Goal: Information Seeking & Learning: Learn about a topic

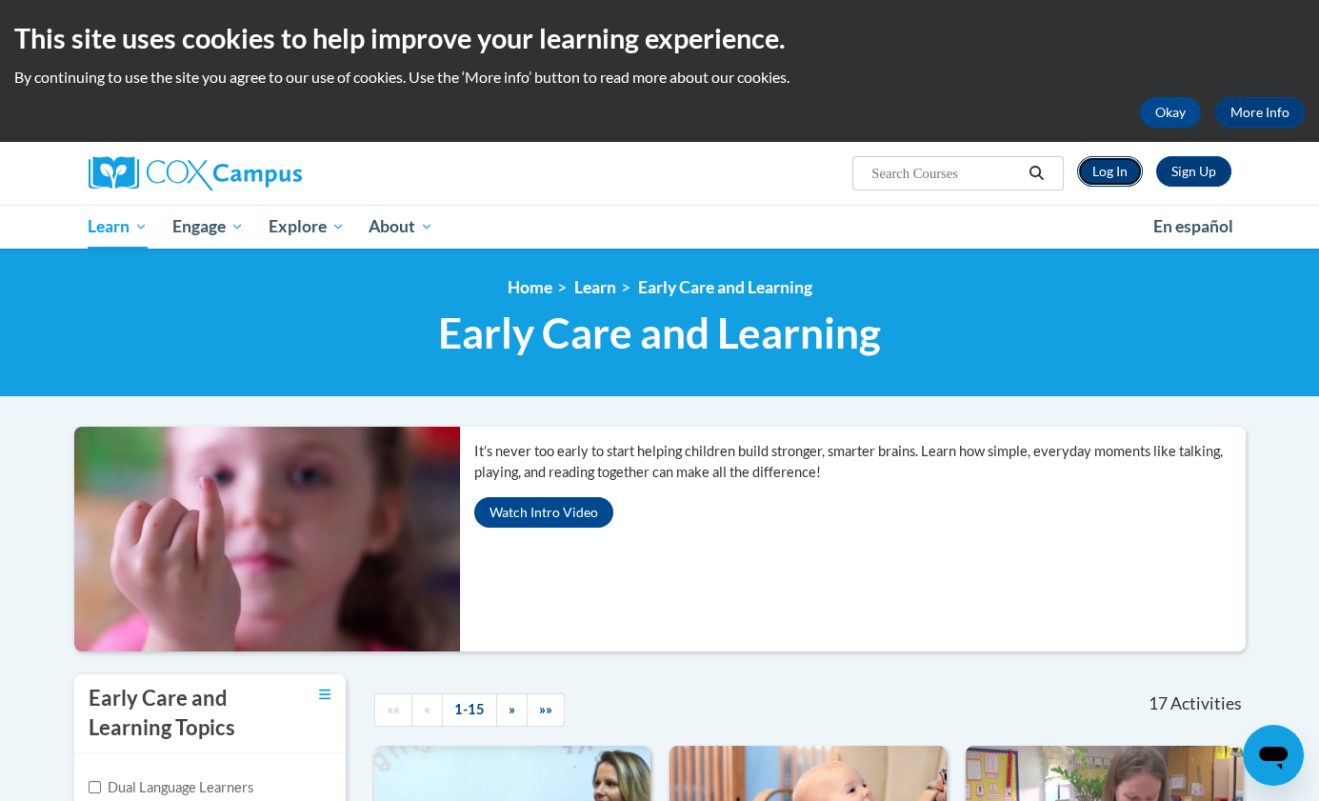
click at [1119, 168] on link "Log In" at bounding box center [1110, 171] width 66 height 30
click at [1115, 187] on link "Log In" at bounding box center [1110, 171] width 66 height 30
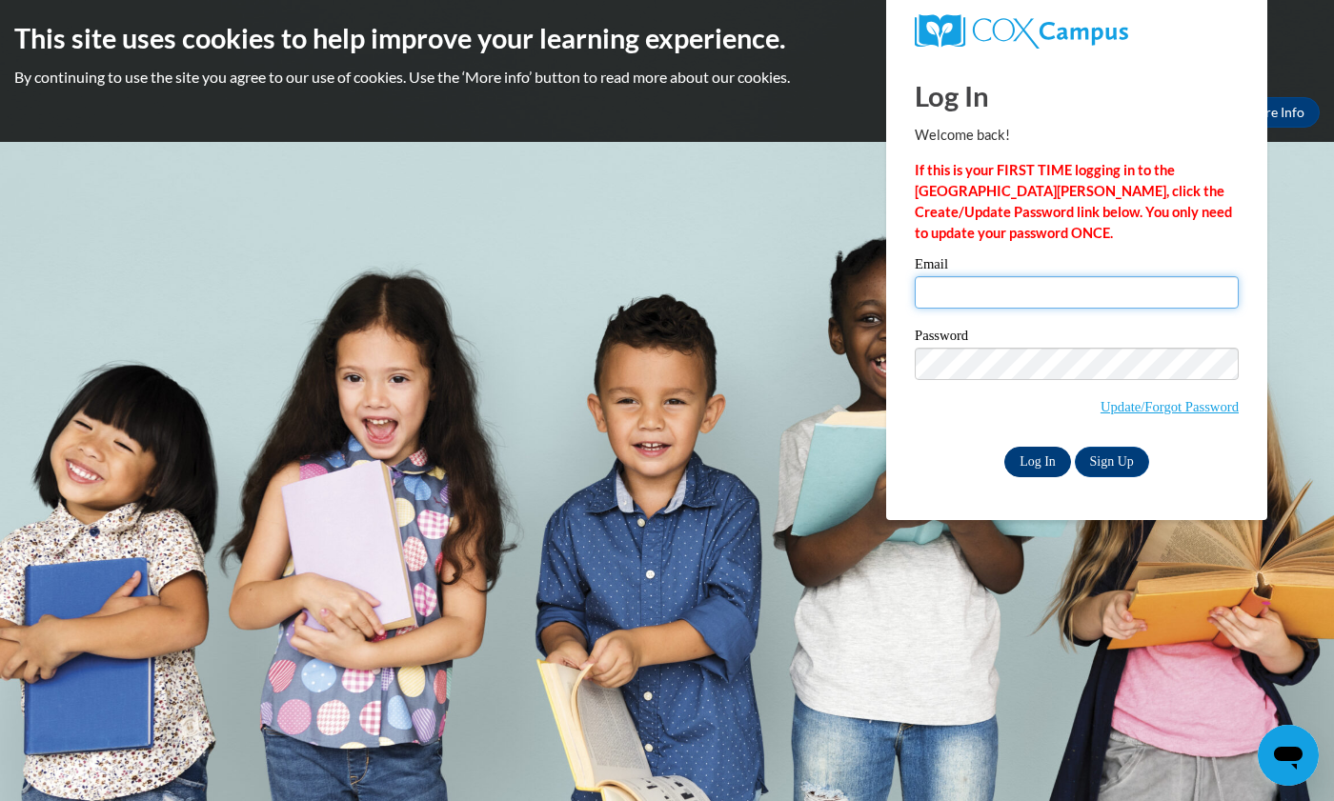
type input "bettemayo70@gmail.com"
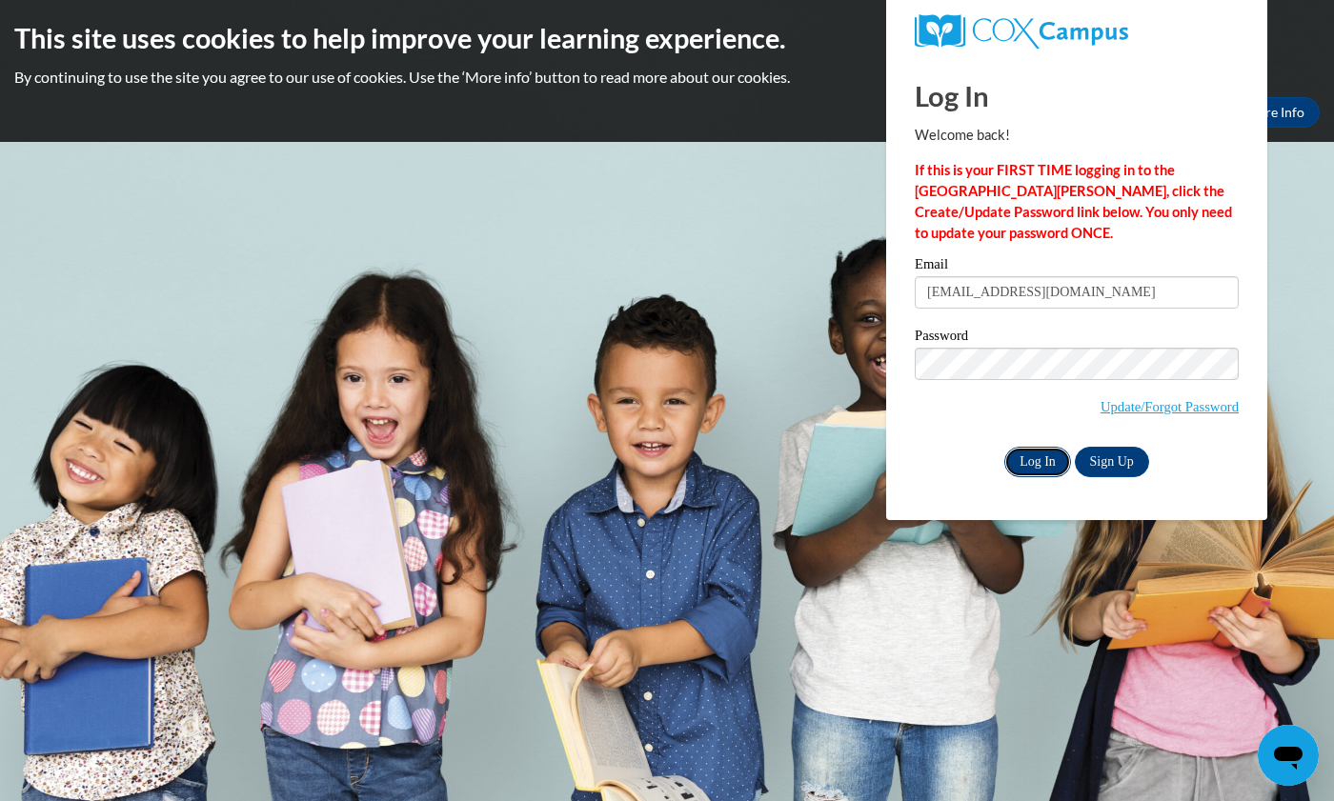
click at [1026, 455] on input "Log In" at bounding box center [1037, 462] width 67 height 30
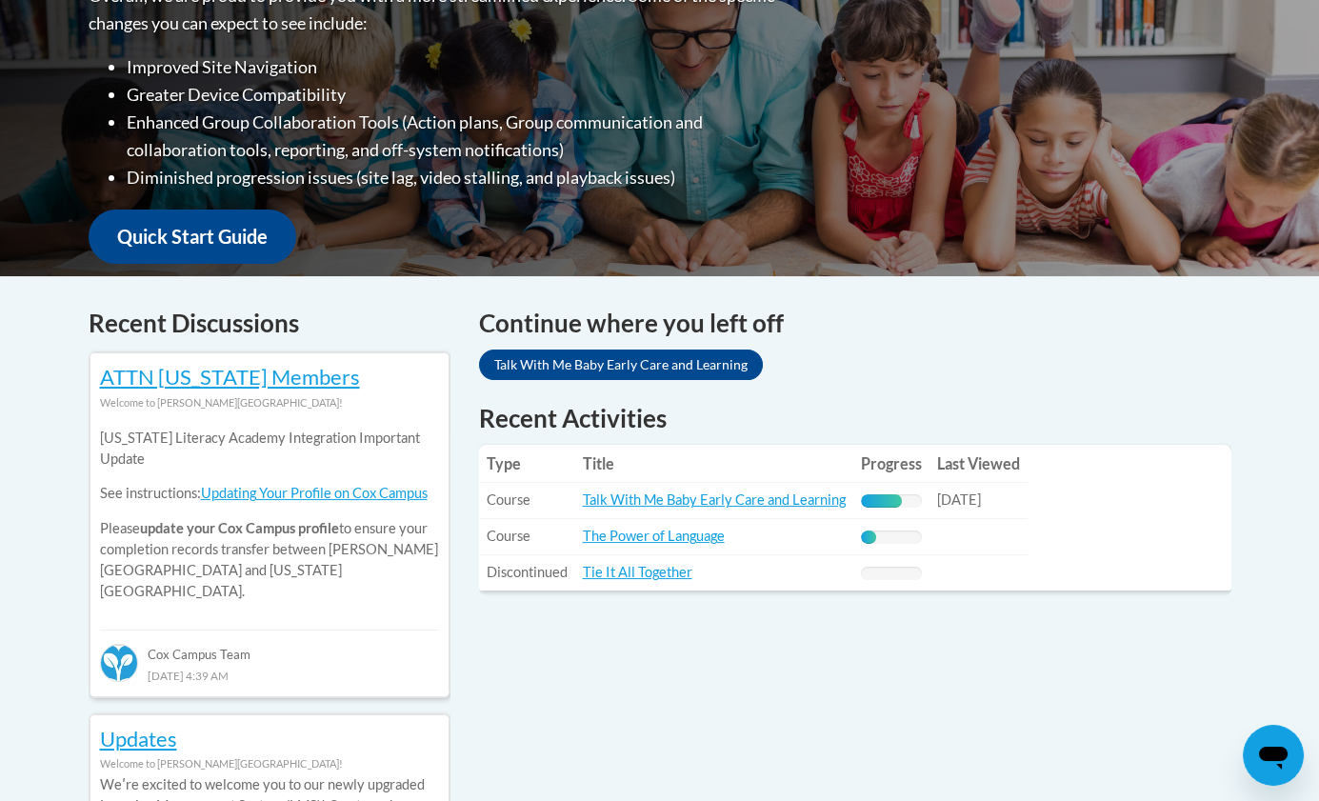
scroll to position [540, 0]
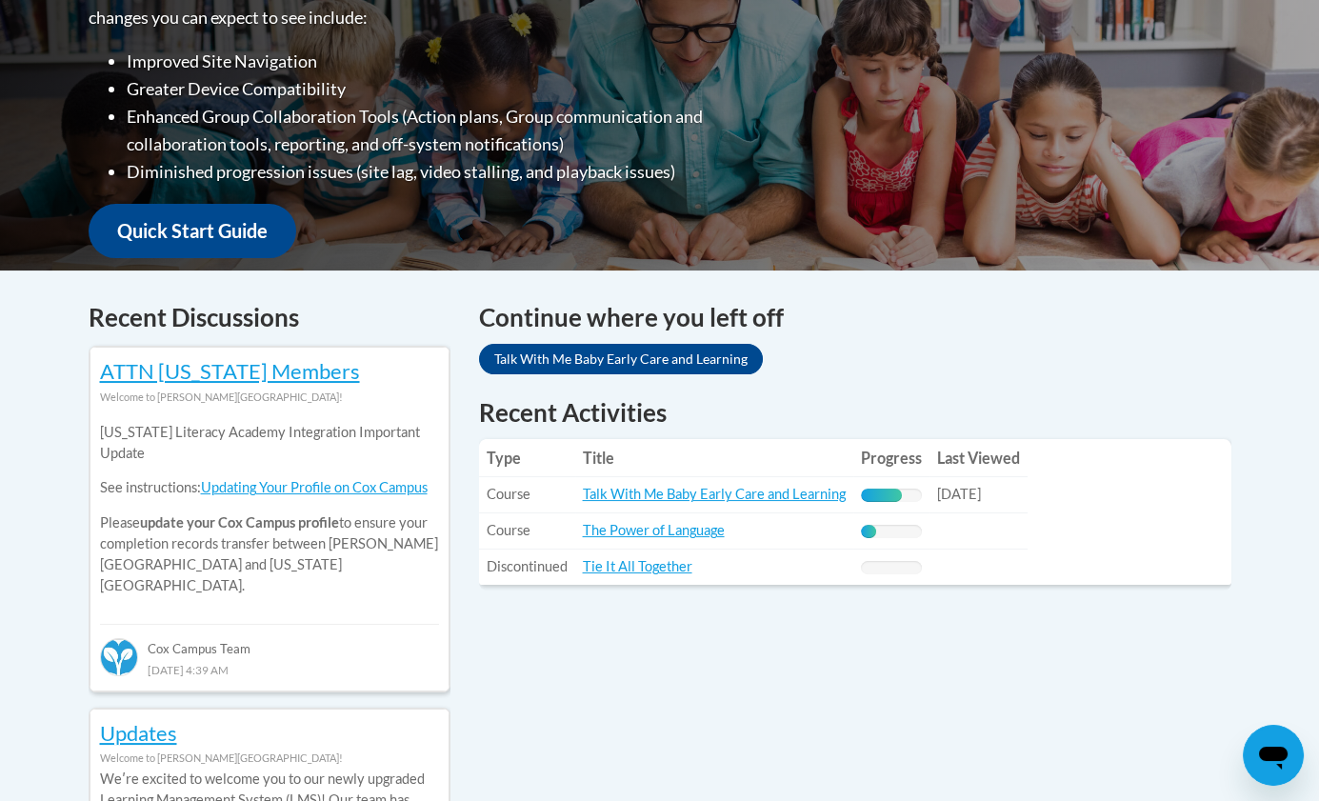
click at [888, 495] on div "68% Complete" at bounding box center [882, 495] width 42 height 13
click at [809, 497] on link "Talk With Me Baby Early Care and Learning" at bounding box center [714, 494] width 263 height 16
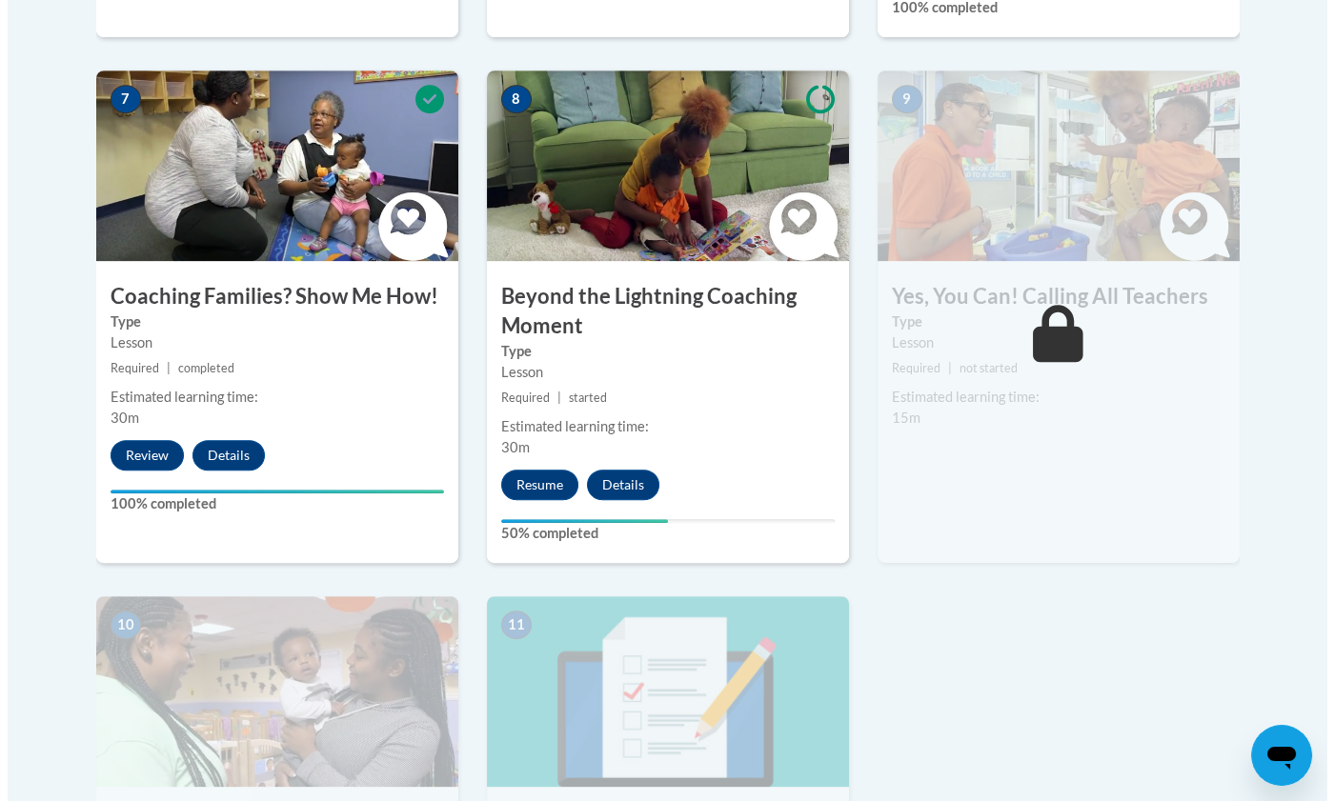
scroll to position [1679, 0]
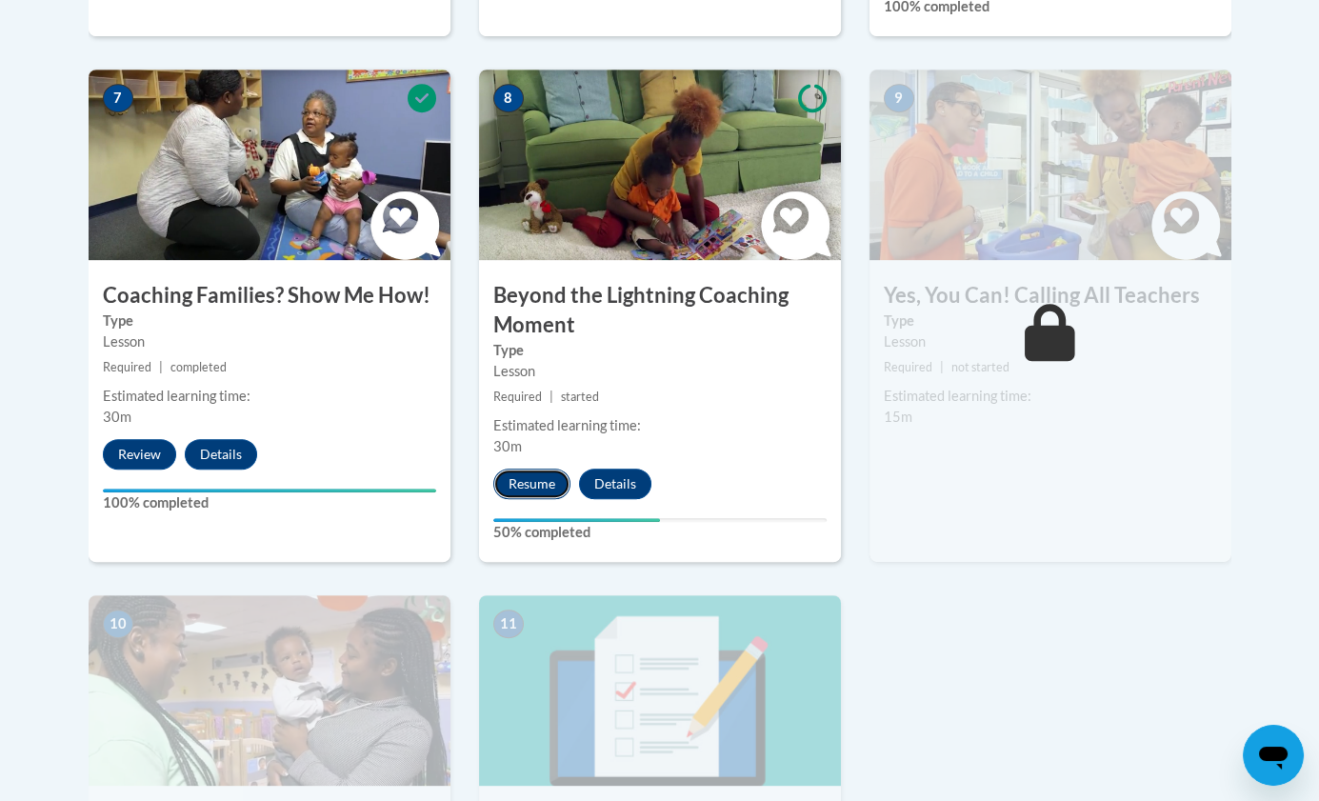
click at [535, 469] on button "Resume" at bounding box center [531, 484] width 77 height 30
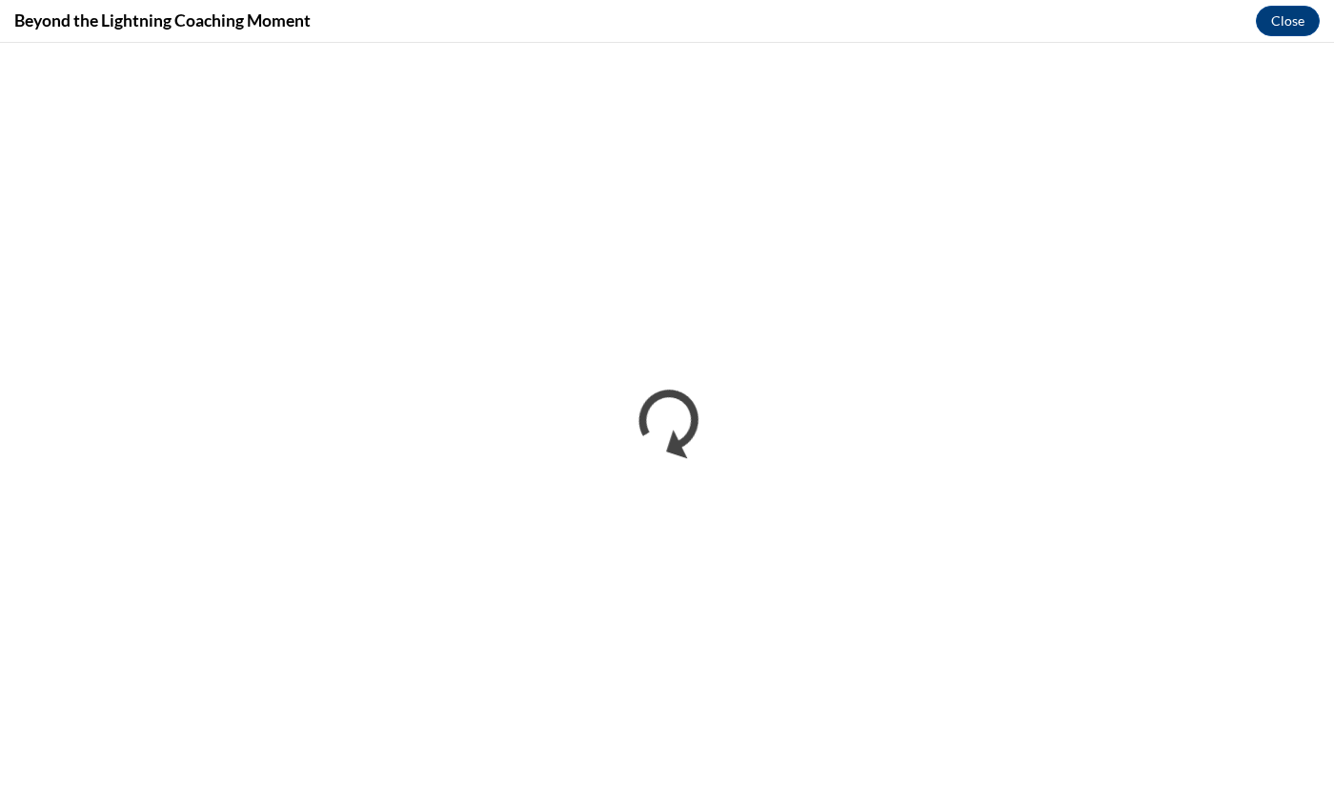
scroll to position [0, 0]
click at [1286, 19] on button "Close" at bounding box center [1287, 21] width 64 height 30
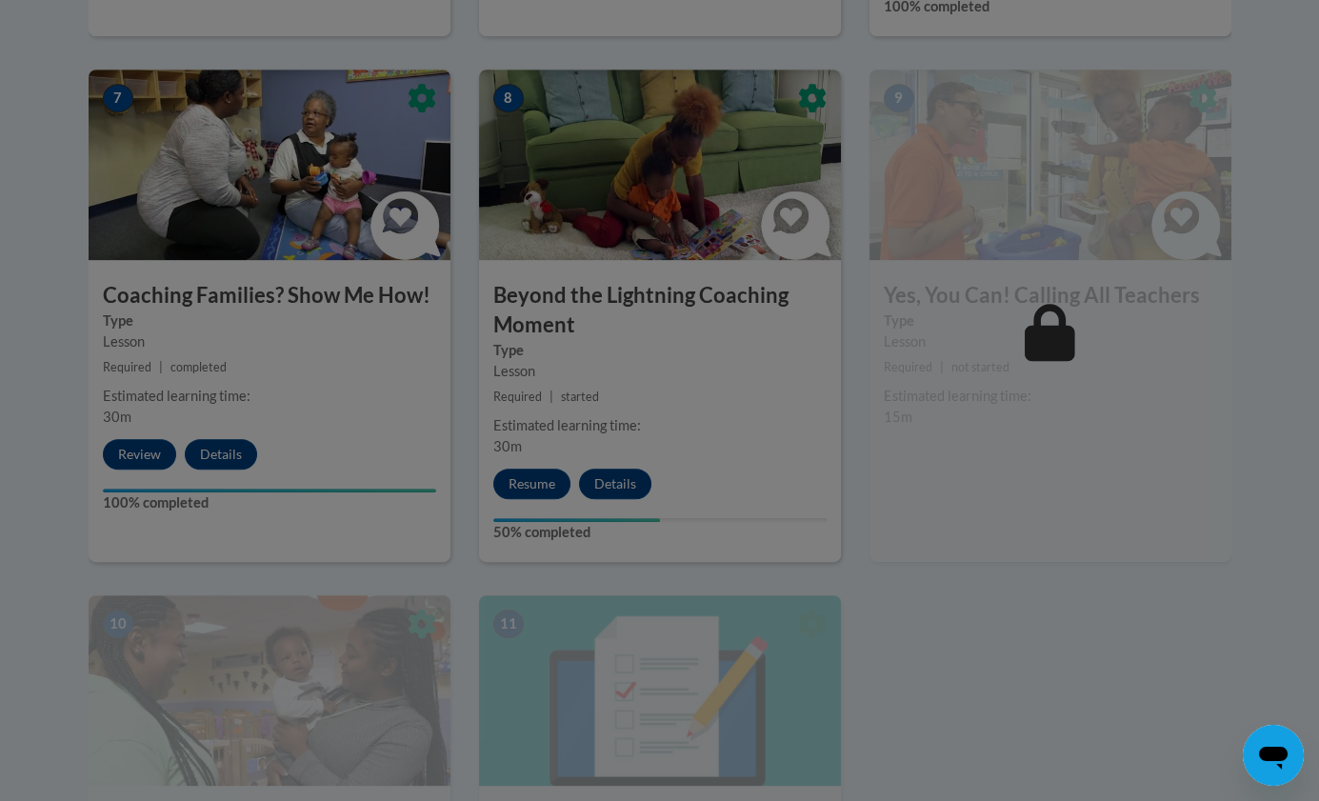
click at [519, 460] on div at bounding box center [659, 400] width 1319 height 801
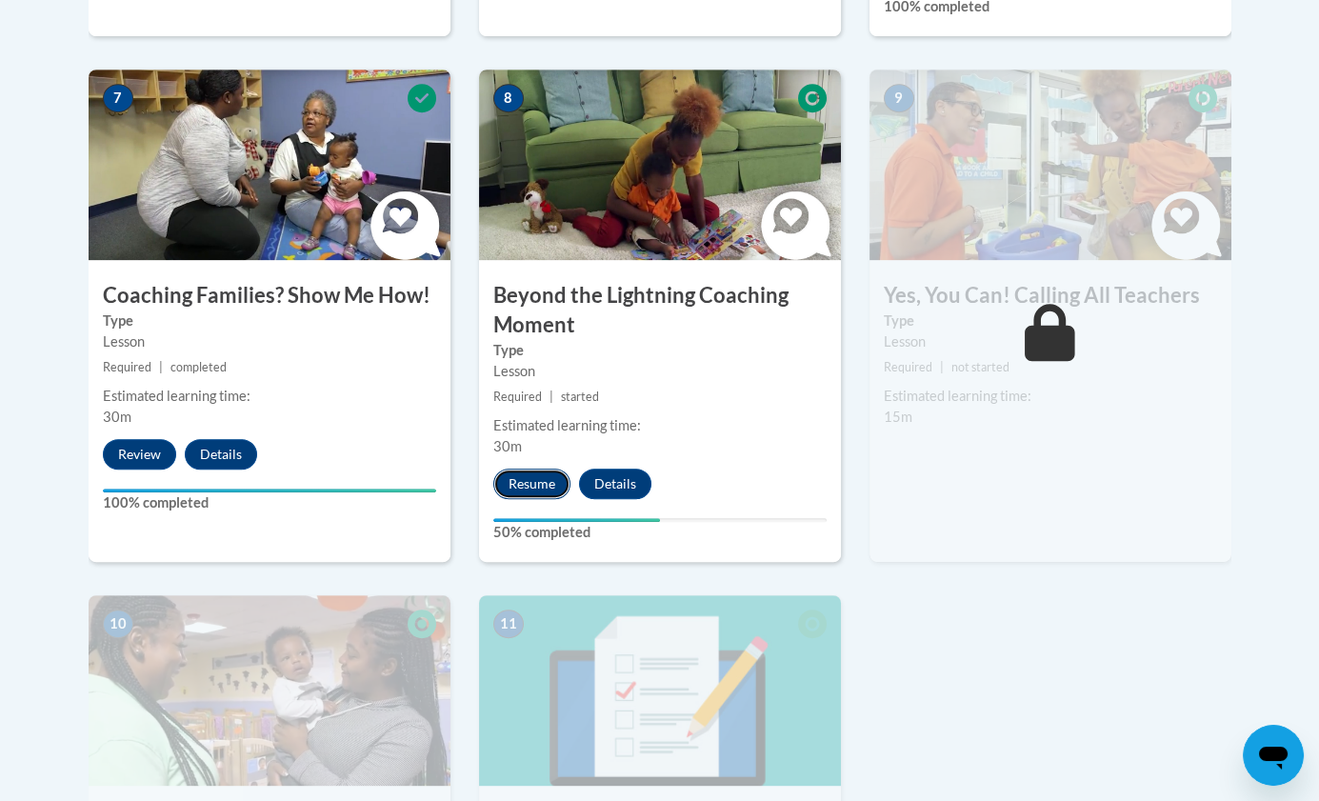
click at [542, 469] on button "Resume" at bounding box center [531, 484] width 77 height 30
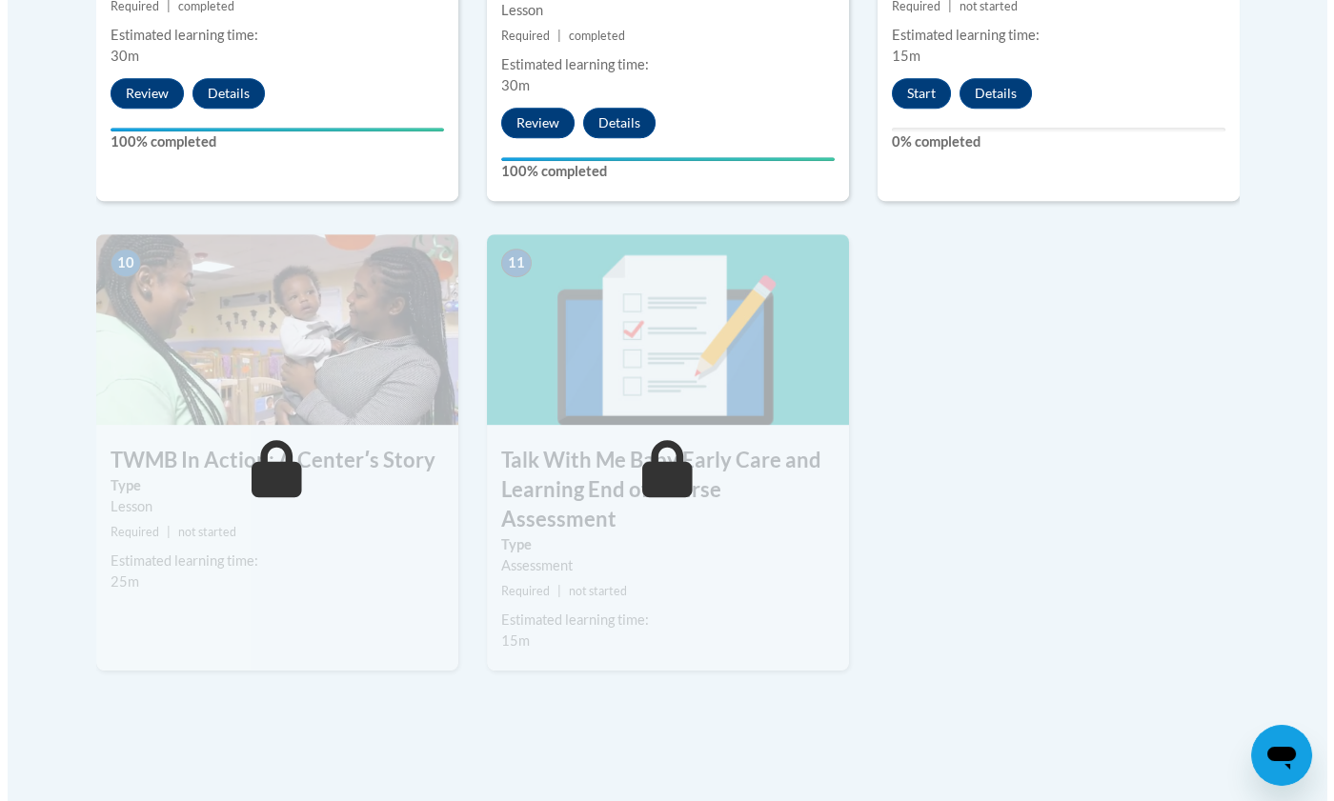
scroll to position [2040, 0]
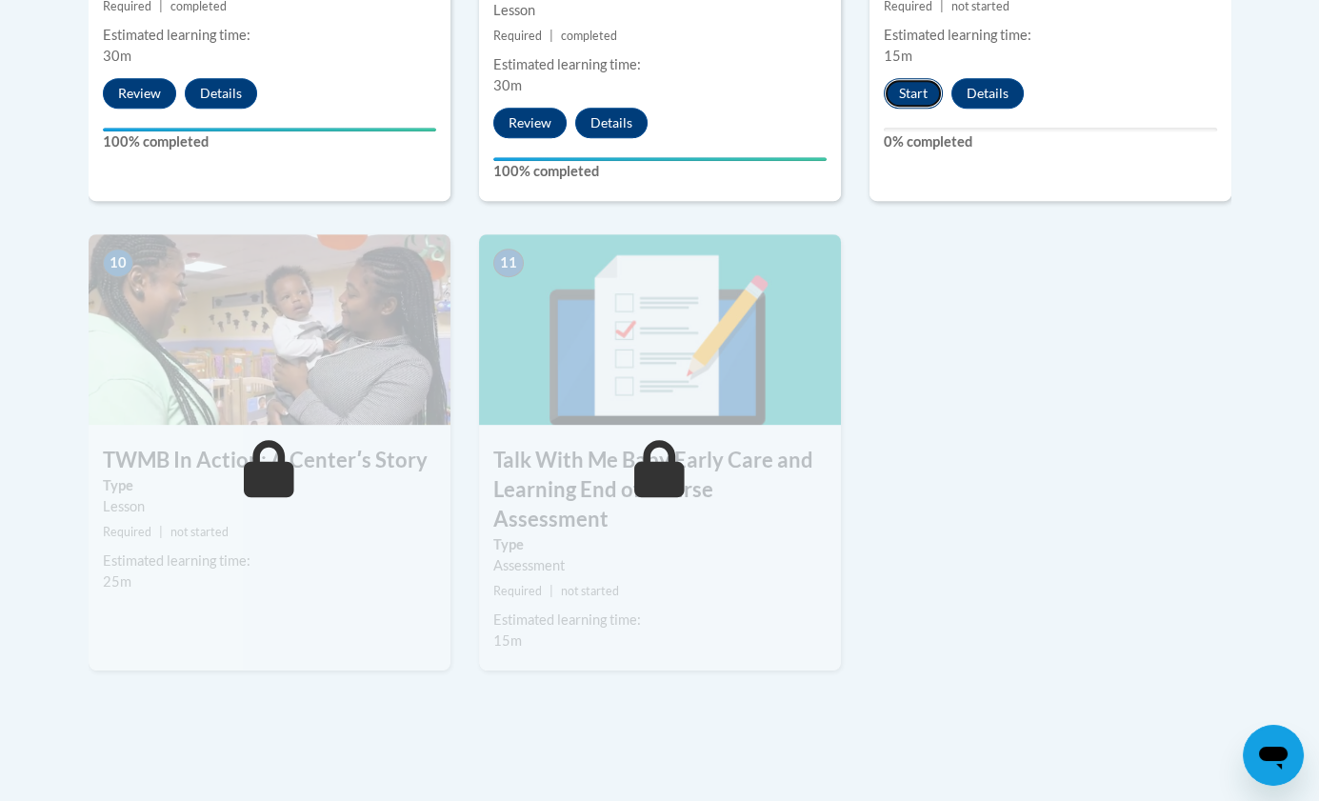
click at [911, 78] on button "Start" at bounding box center [913, 93] width 59 height 30
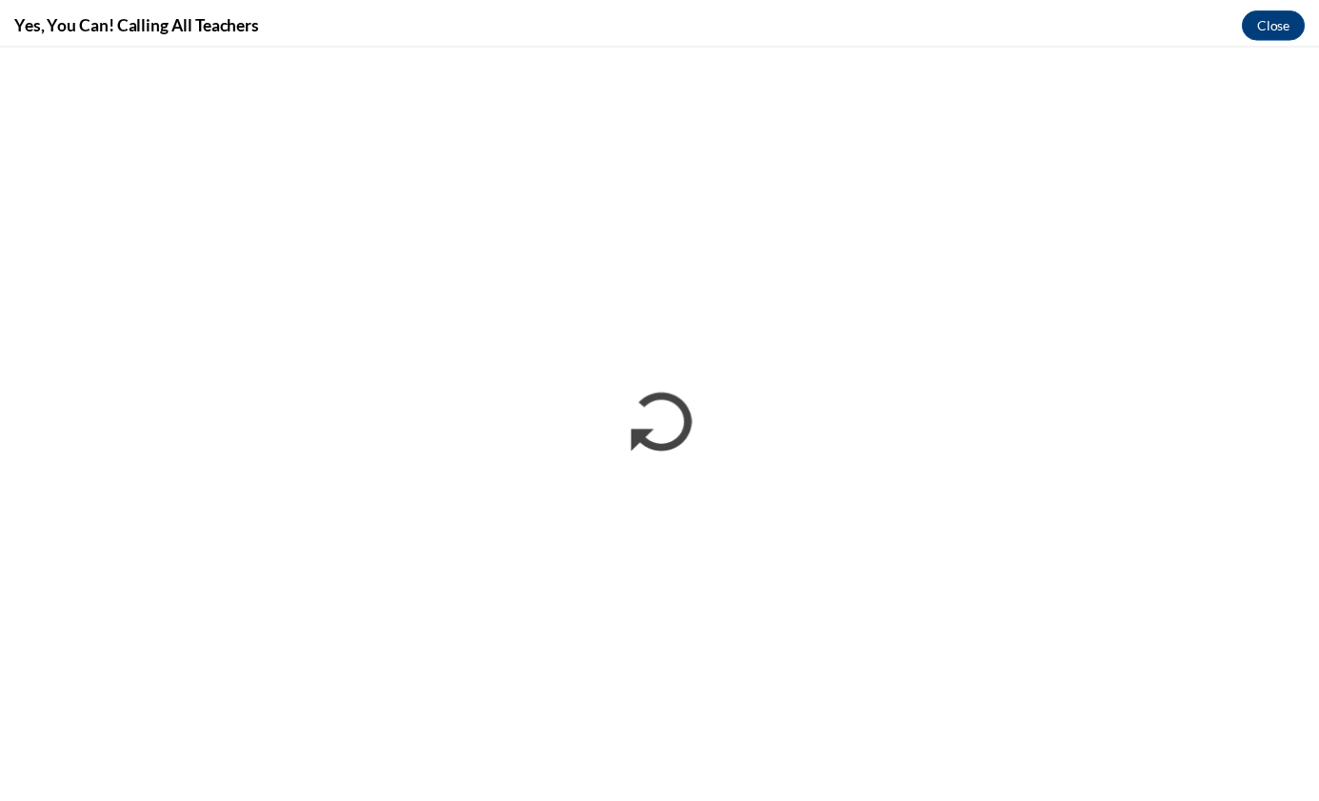
scroll to position [0, 0]
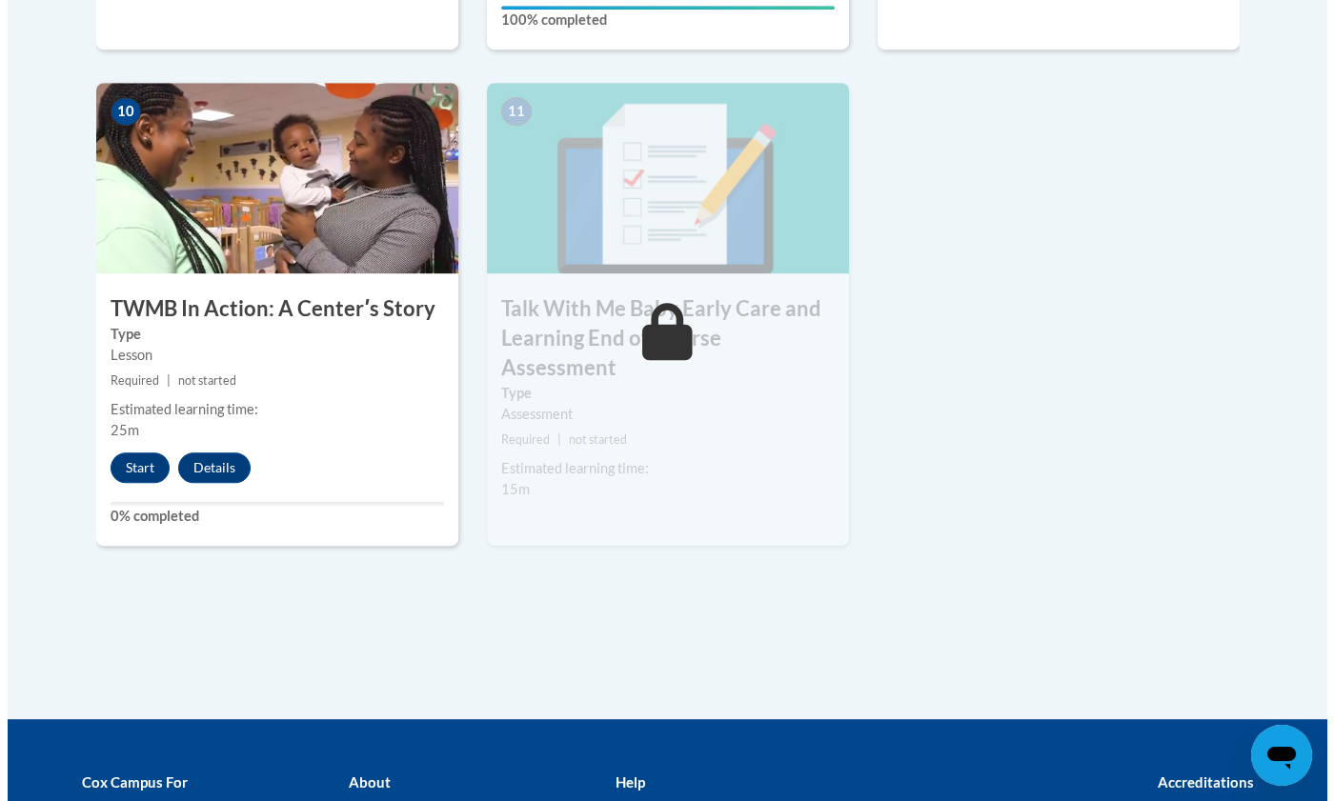
scroll to position [2197, 0]
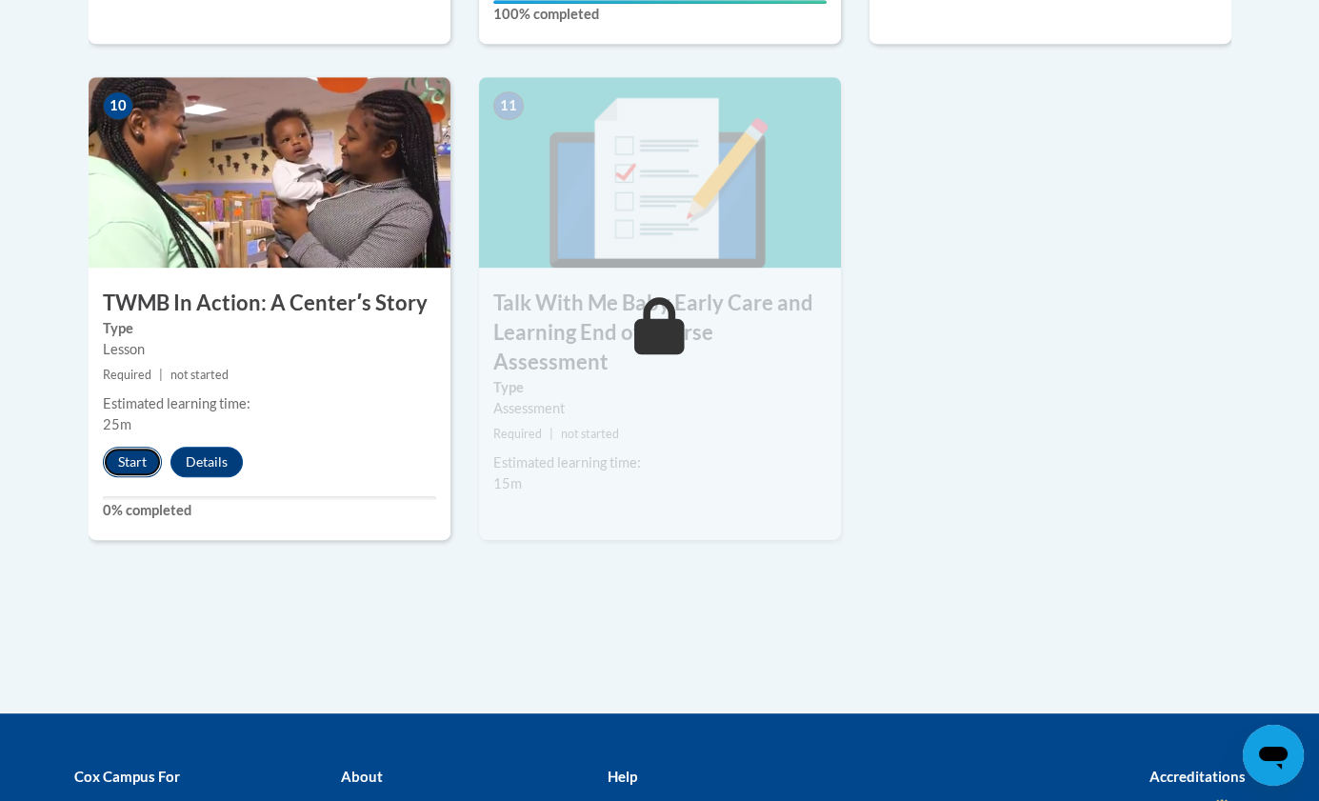
click at [131, 447] on button "Start" at bounding box center [132, 462] width 59 height 30
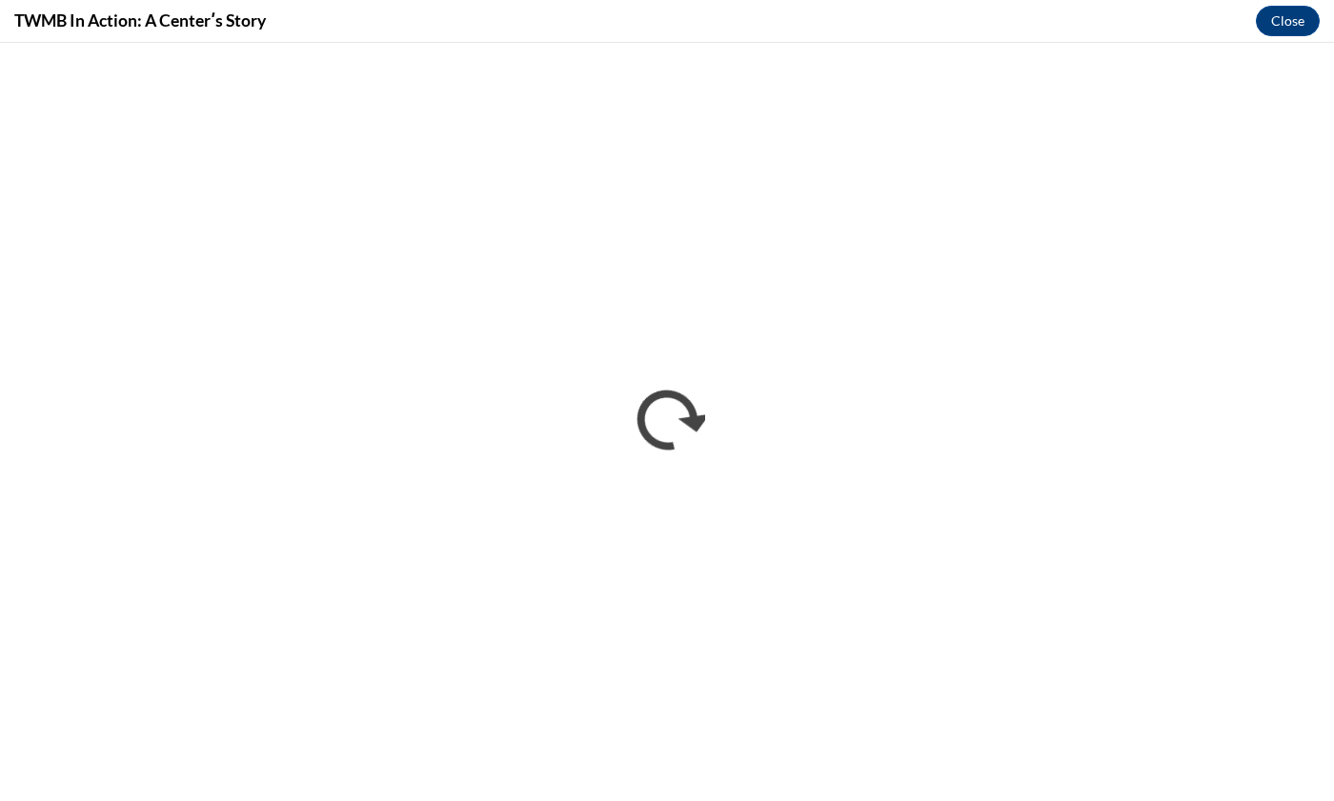
scroll to position [0, 0]
